Goal: Complete application form

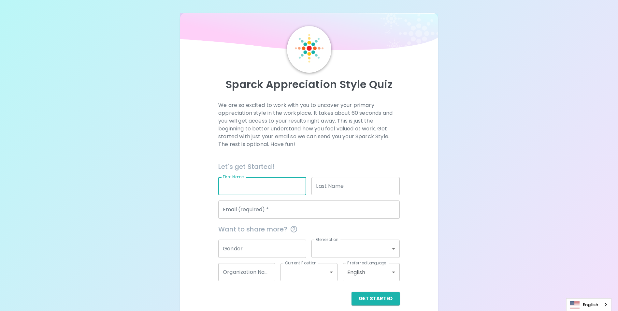
click at [250, 184] on input "First Name" at bounding box center [262, 186] width 88 height 18
type input "ศ"
type input "ษ"
type input "Kawin"
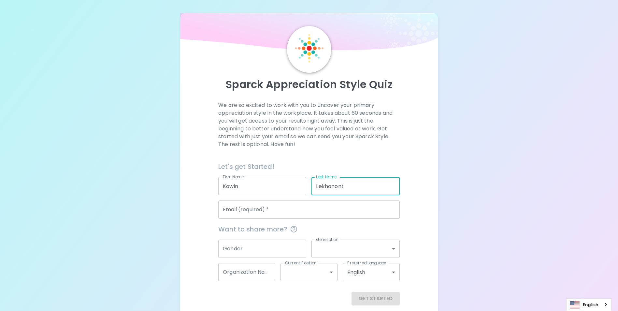
type input "Lekhanont"
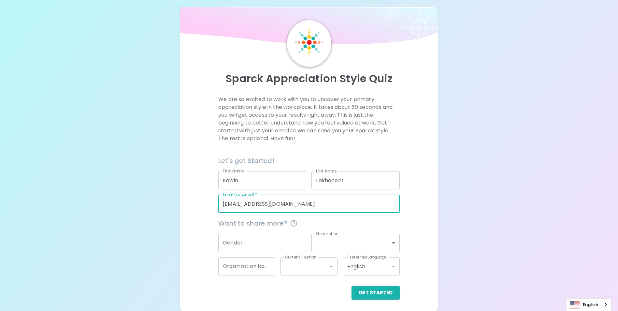
scroll to position [7, 0]
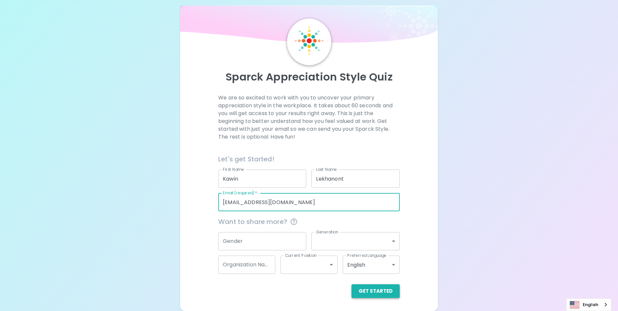
type input "[EMAIL_ADDRESS][DOMAIN_NAME]"
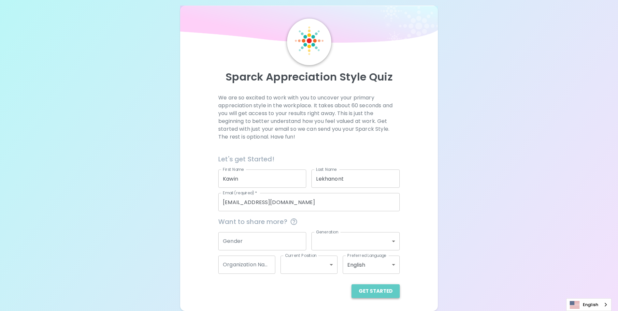
click at [381, 291] on button "Get Started" at bounding box center [375, 291] width 48 height 14
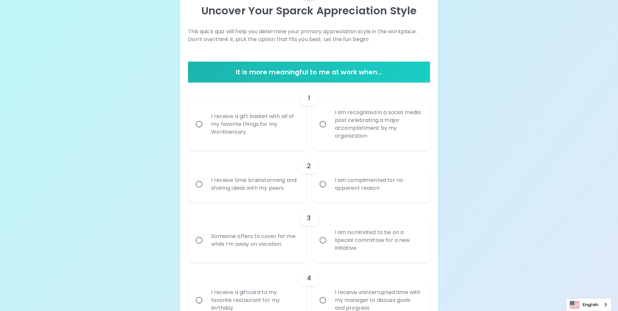
scroll to position [73, 0]
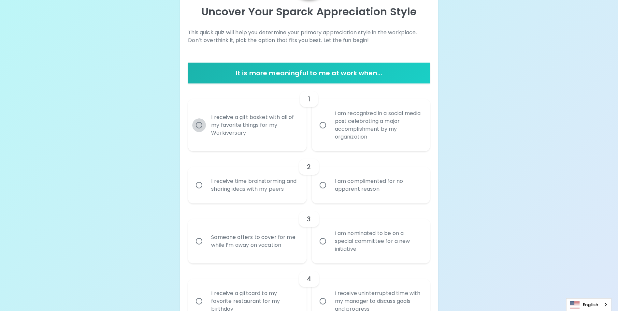
click at [198, 126] on input "I receive a gift basket with all of my favorite things for my Workiversary" at bounding box center [199, 125] width 14 height 14
radio input "true"
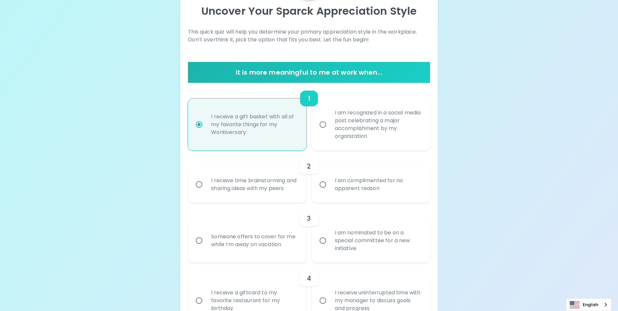
scroll to position [125, 0]
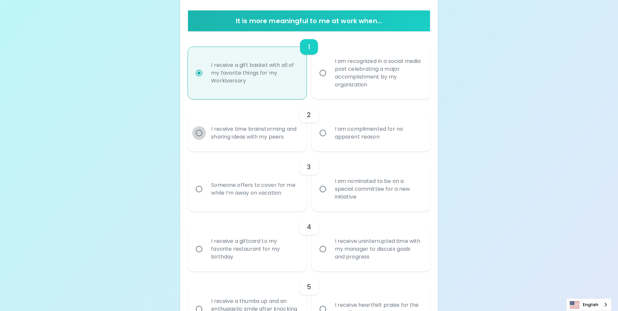
click at [195, 140] on input "I receive time brainstorming and sharing ideas with my peers" at bounding box center [199, 133] width 14 height 14
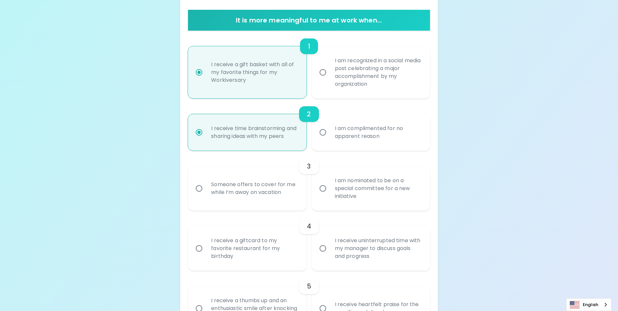
scroll to position [177, 0]
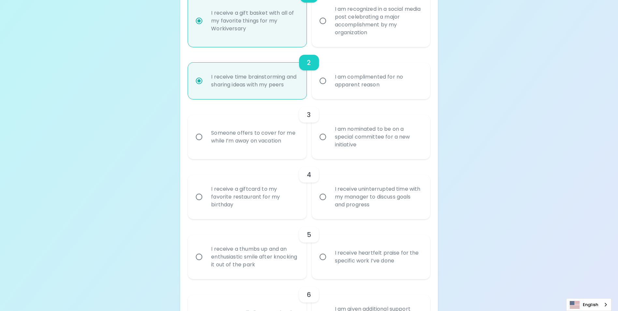
radio input "true"
click at [322, 144] on input "I am nominated to be on a special committee for a new initiative" at bounding box center [323, 137] width 14 height 14
radio input "false"
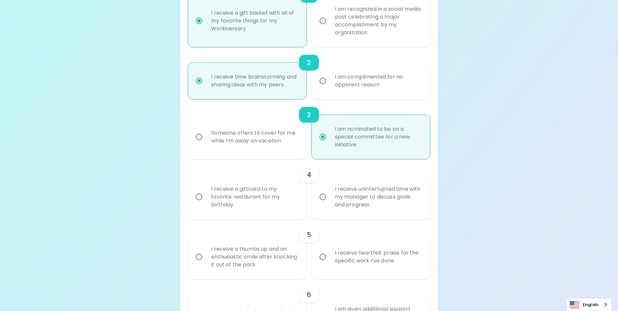
scroll to position [229, 0]
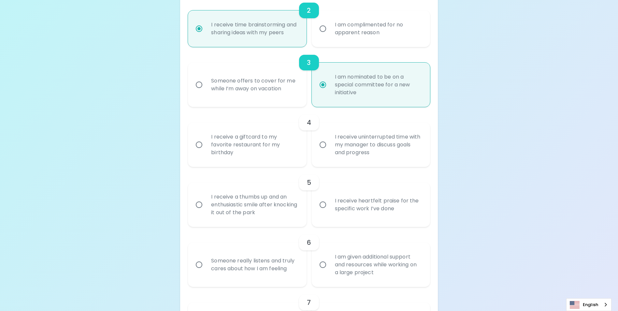
radio input "true"
click at [323, 151] on input "I receive uninterrupted time with my manager to discuss goals and progress" at bounding box center [323, 145] width 14 height 14
radio input "false"
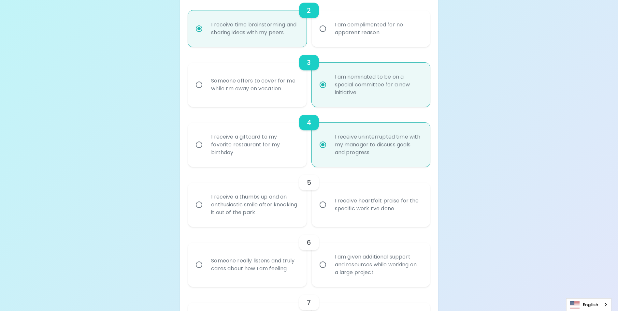
scroll to position [281, 0]
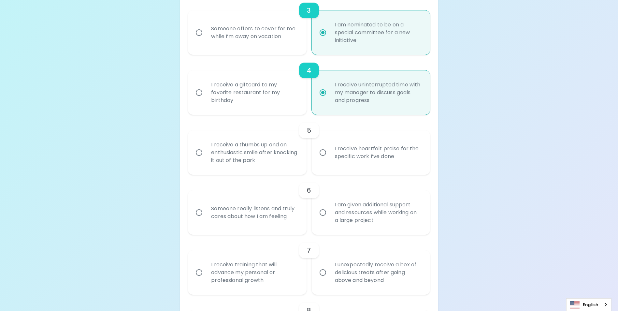
radio input "true"
click at [323, 159] on input "I receive heartfelt praise for the specific work I’ve done" at bounding box center [323, 153] width 14 height 14
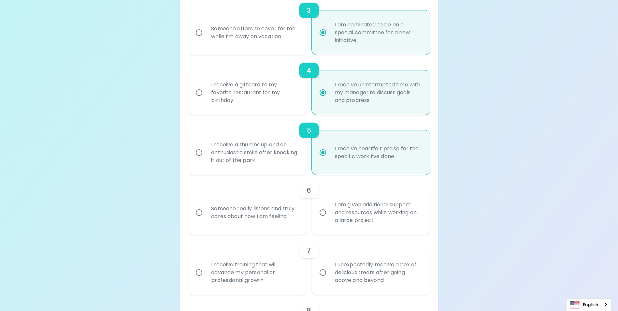
radio input "false"
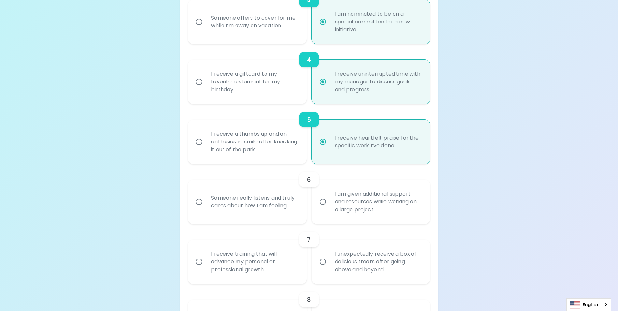
scroll to position [333, 0]
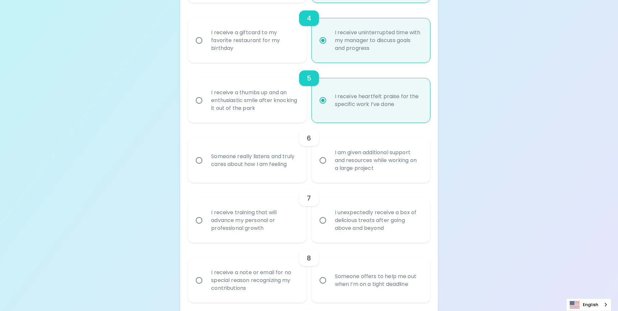
radio input "true"
click at [198, 167] on input "Someone really listens and truly cares about how I am feeling" at bounding box center [199, 160] width 14 height 14
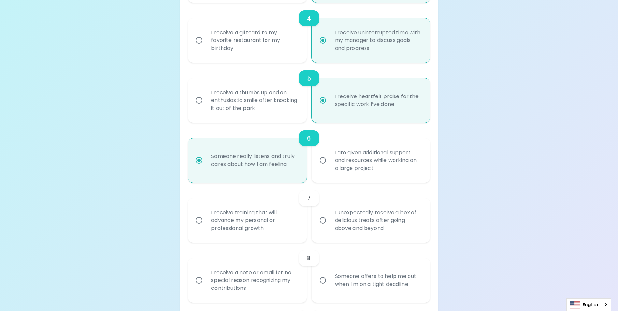
radio input "false"
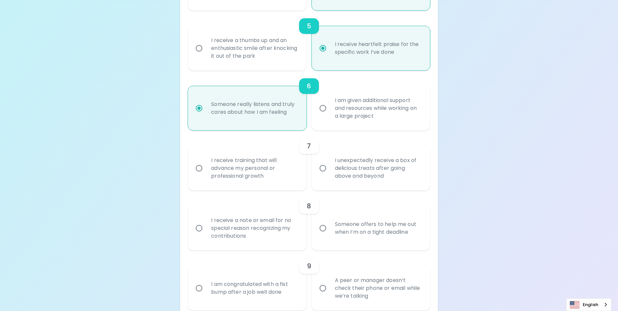
radio input "true"
click at [195, 175] on input "I receive training that will advance my personal or professional growth" at bounding box center [199, 168] width 14 height 14
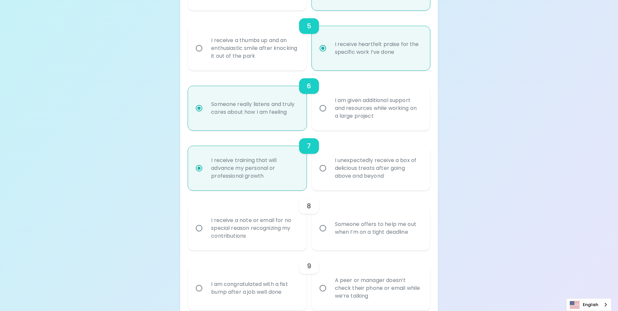
radio input "false"
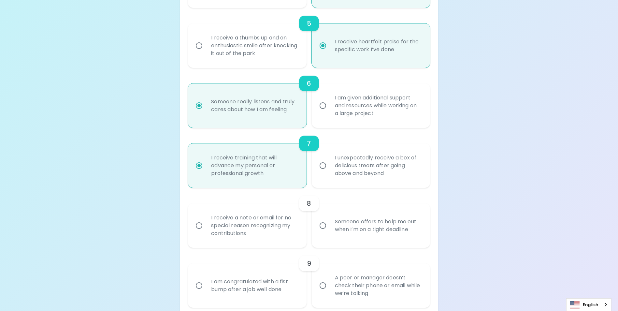
scroll to position [437, 0]
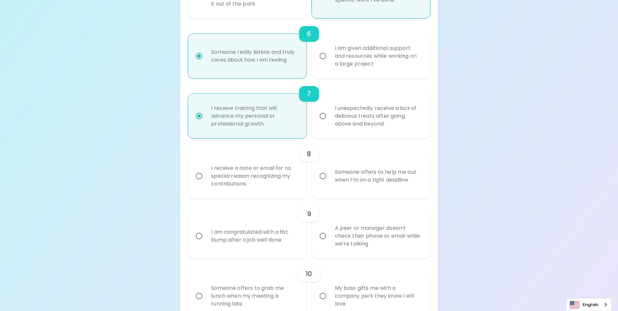
radio input "true"
click at [321, 183] on input "Someone offers to help me out when I’m on a tight deadline" at bounding box center [323, 176] width 14 height 14
radio input "false"
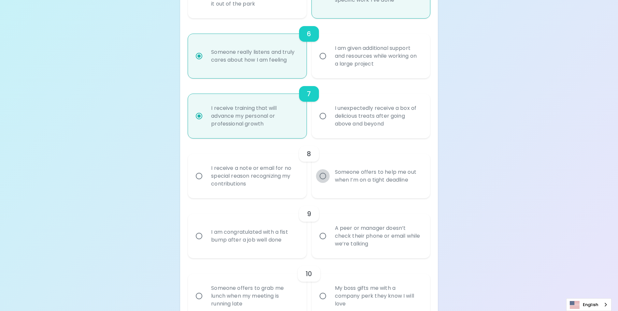
radio input "false"
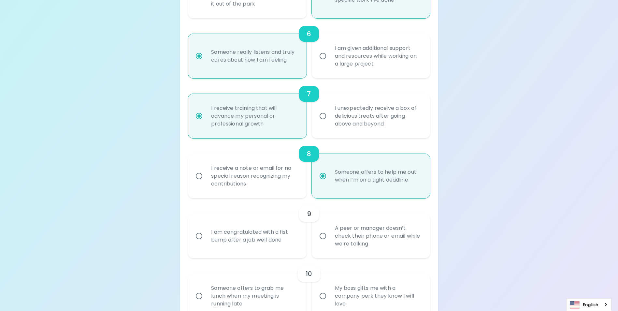
scroll to position [490, 0]
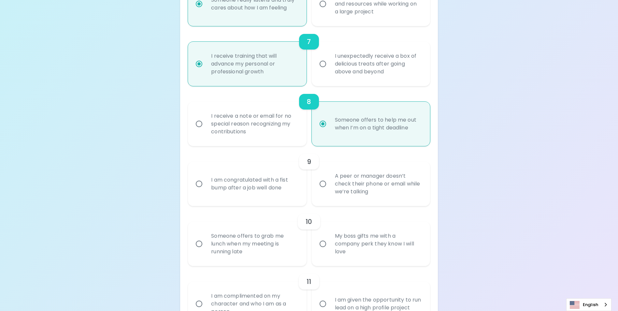
radio input "true"
click at [326, 191] on input "A peer or manager doesn’t check their phone or email while we’re talking" at bounding box center [323, 184] width 14 height 14
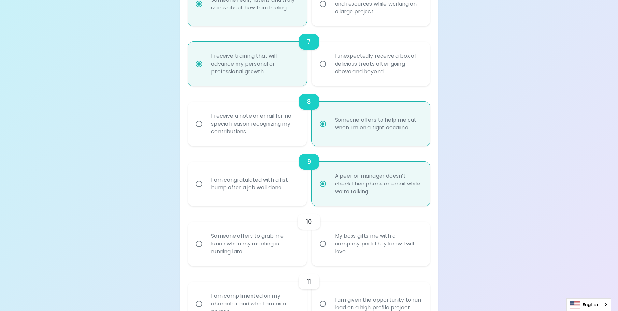
radio input "false"
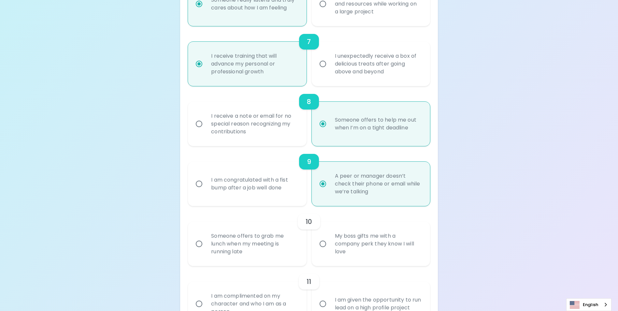
radio input "false"
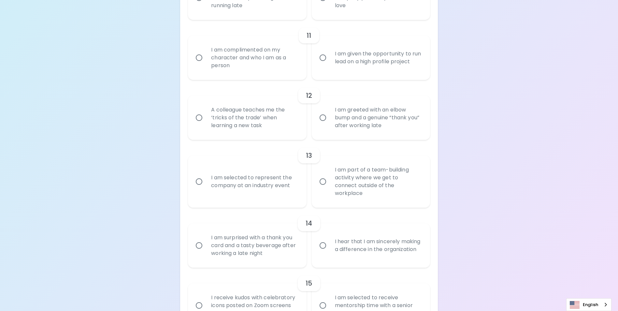
scroll to position [639, 0]
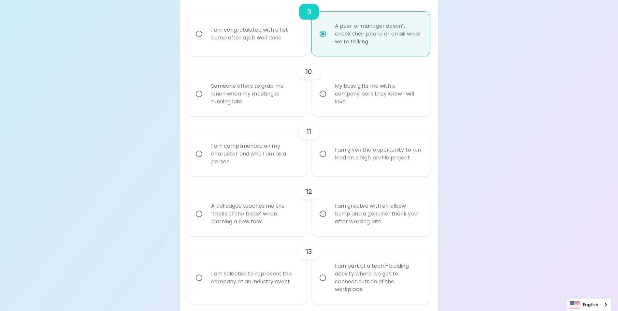
radio input "true"
click at [194, 101] on input "Someone offers to grab me lunch when my meeting is running late" at bounding box center [199, 94] width 14 height 14
radio input "false"
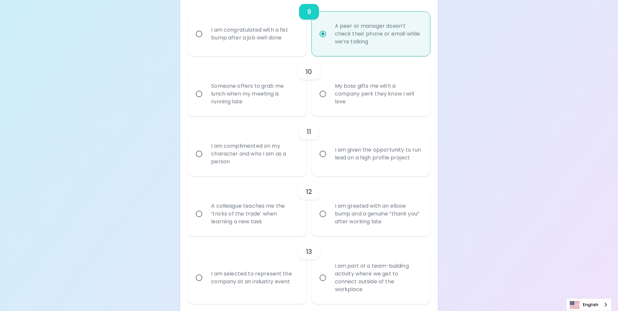
radio input "false"
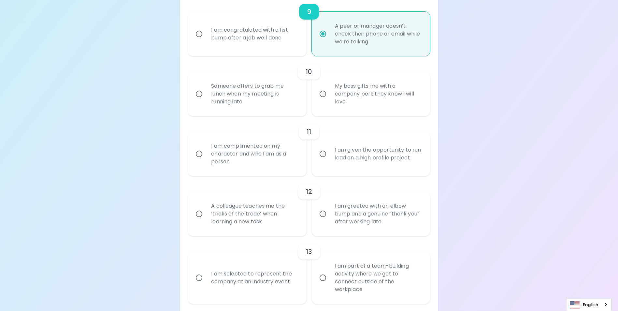
radio input "false"
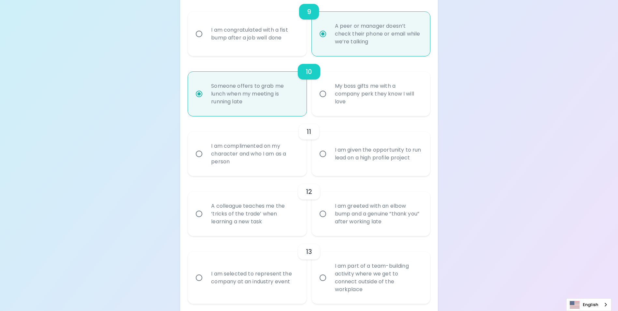
scroll to position [691, 0]
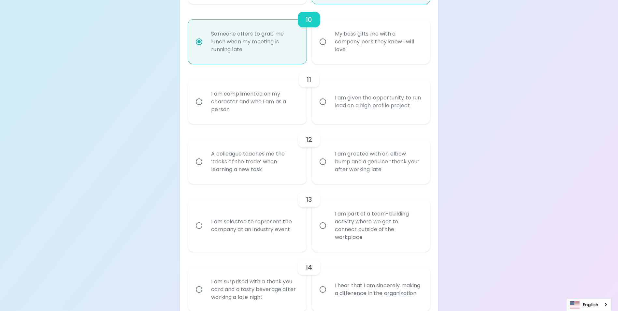
click at [199, 108] on input "I am complimented on my character and who I am as a person" at bounding box center [199, 102] width 14 height 14
radio input "false"
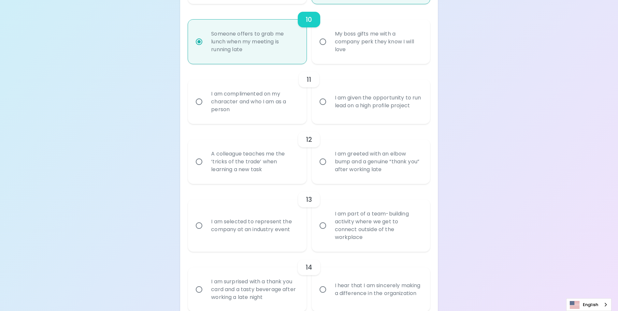
radio input "false"
radio input "true"
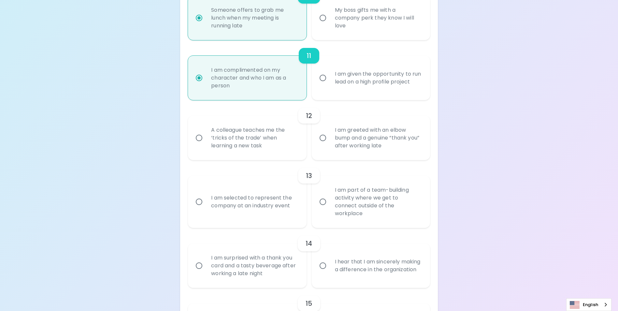
scroll to position [744, 0]
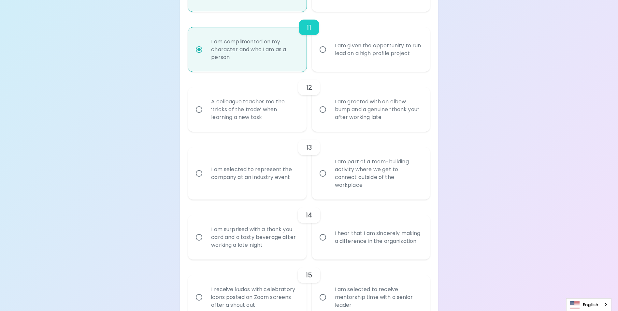
radio input "true"
click at [199, 116] on input "A colleague teaches me the ‘tricks of the trade’ when learning a new task" at bounding box center [199, 110] width 14 height 14
radio input "false"
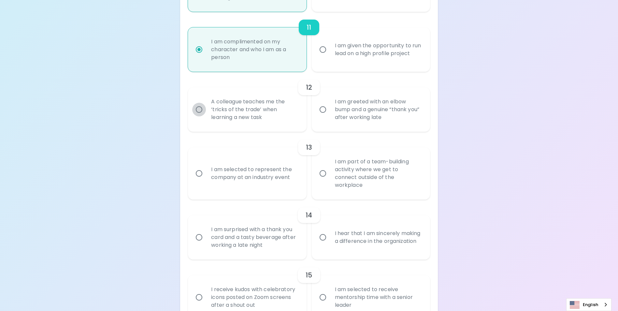
radio input "false"
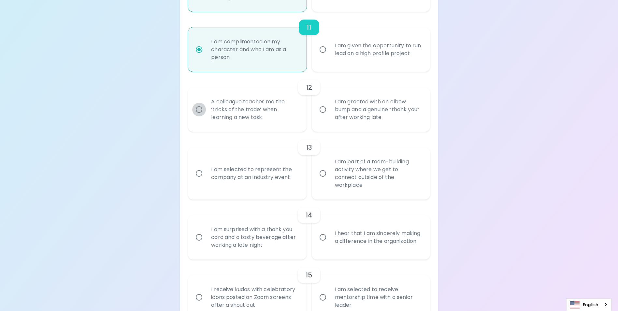
radio input "false"
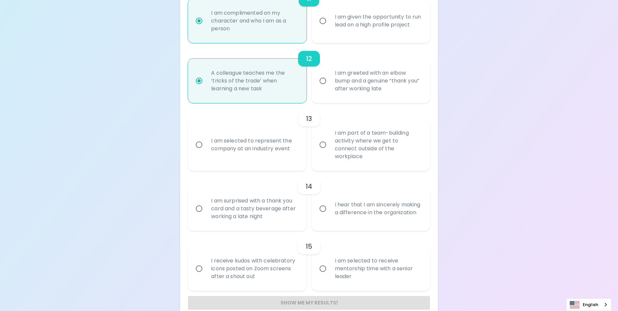
scroll to position [784, 0]
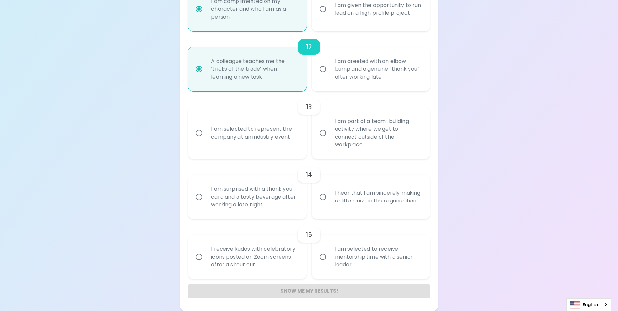
radio input "true"
click at [199, 137] on input "I am selected to represent the company at an industry event" at bounding box center [199, 133] width 14 height 14
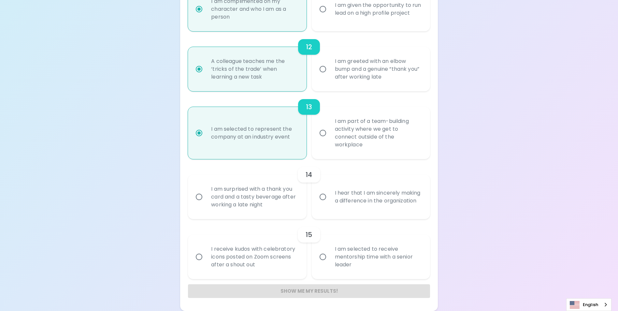
radio input "false"
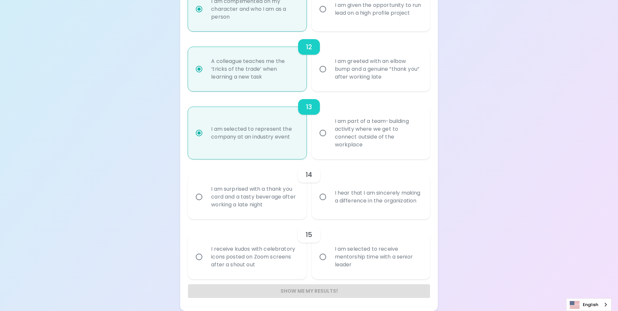
radio input "false"
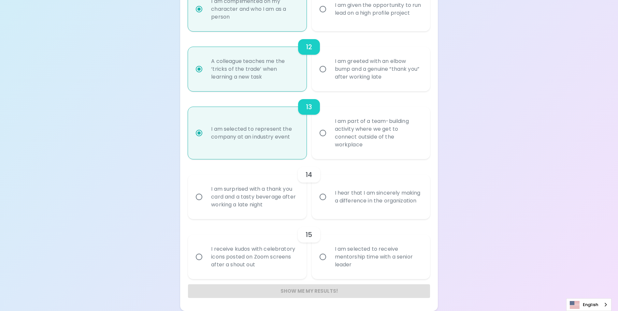
radio input "false"
radio input "true"
click at [322, 198] on input "I hear that I am sincerely making a difference in the organization" at bounding box center [323, 197] width 14 height 14
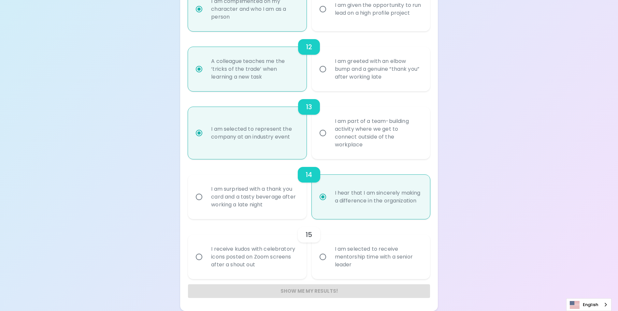
radio input "false"
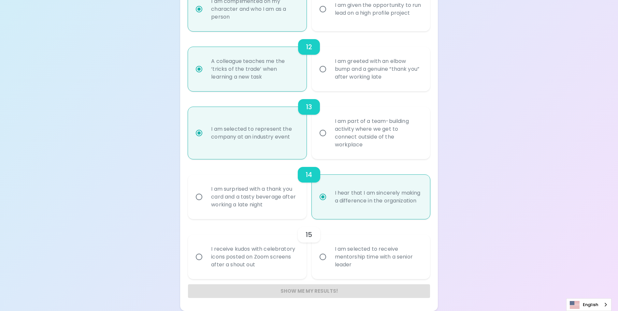
radio input "false"
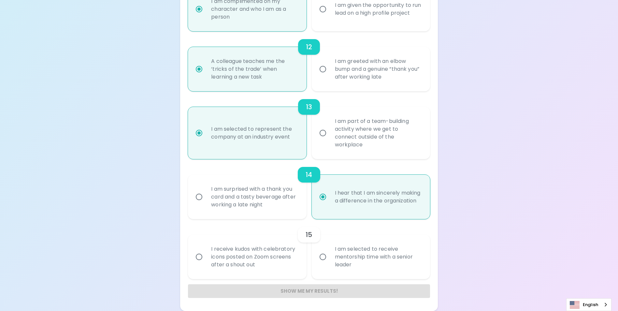
radio input "false"
radio input "true"
click at [321, 256] on input "I am selected to receive mentorship time with a senior leader" at bounding box center [323, 257] width 14 height 14
radio input "false"
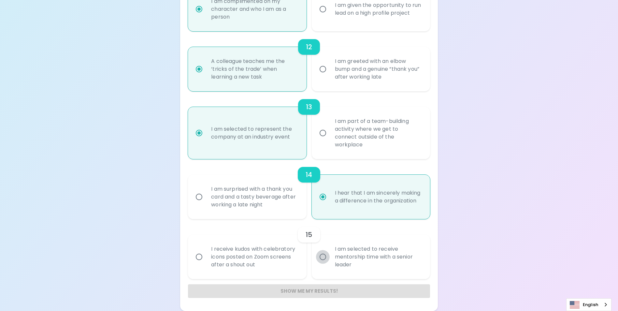
radio input "false"
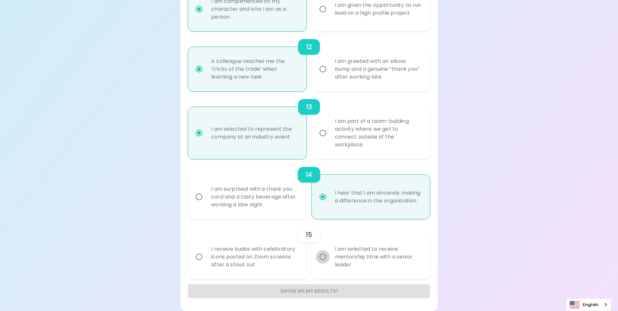
radio input "false"
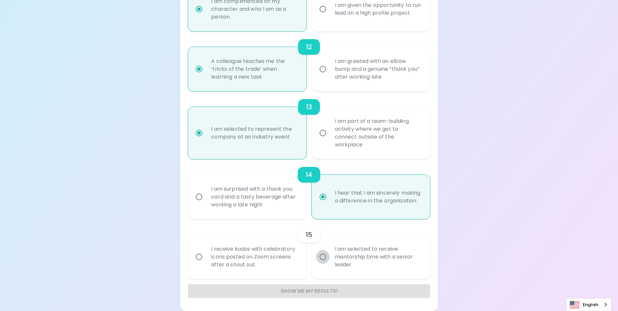
radio input "false"
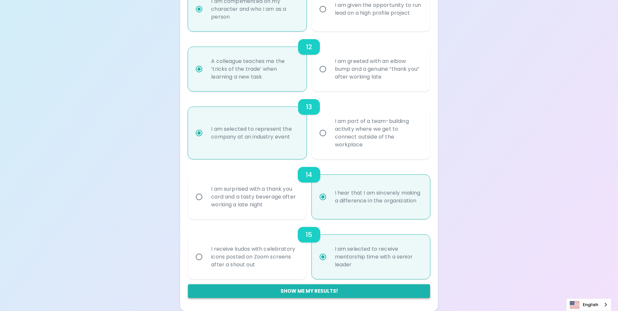
radio input "true"
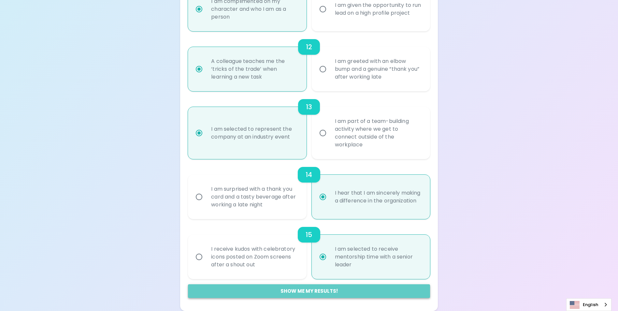
click at [297, 289] on button "Show me my results!" at bounding box center [309, 291] width 242 height 14
radio input "false"
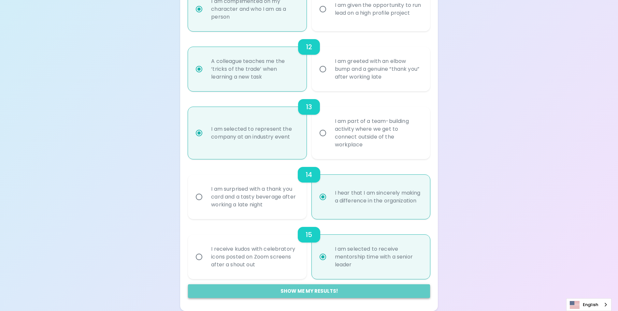
radio input "false"
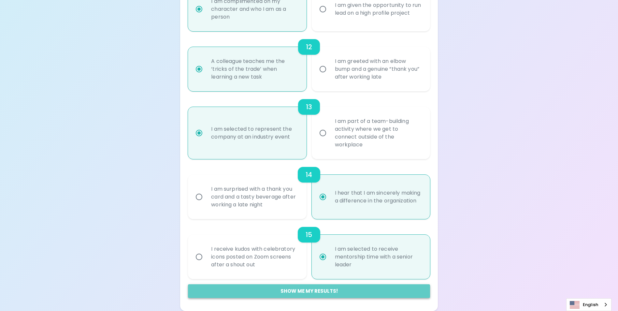
radio input "false"
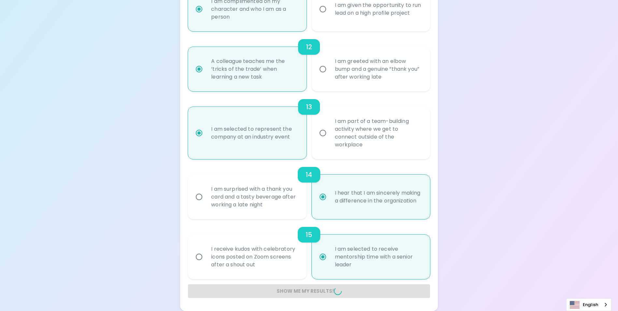
radio input "false"
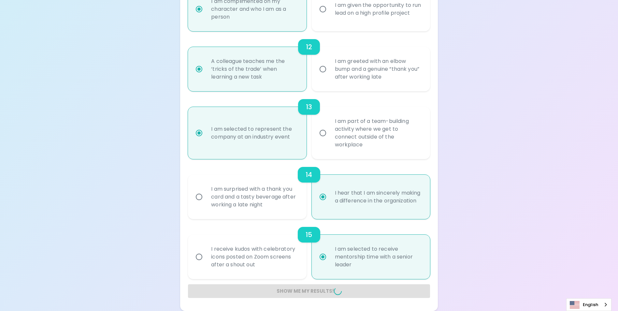
radio input "false"
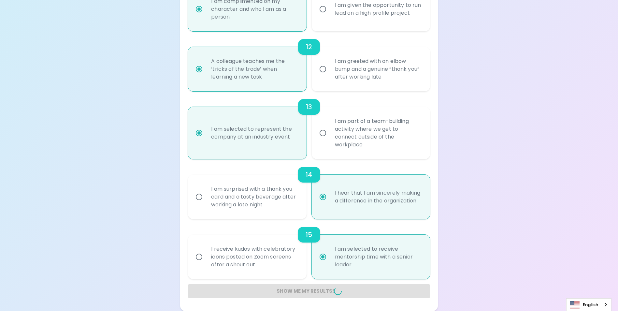
radio input "false"
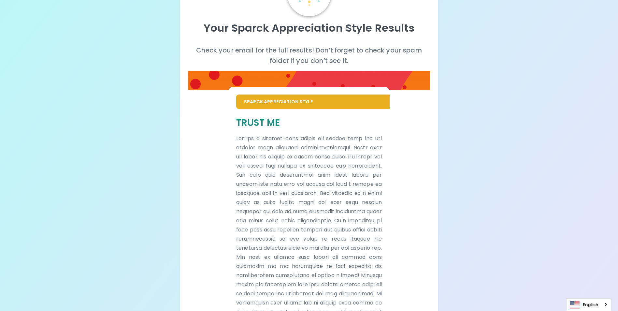
scroll to position [0, 0]
